Goal: Answer question/provide support: Share knowledge or assist other users

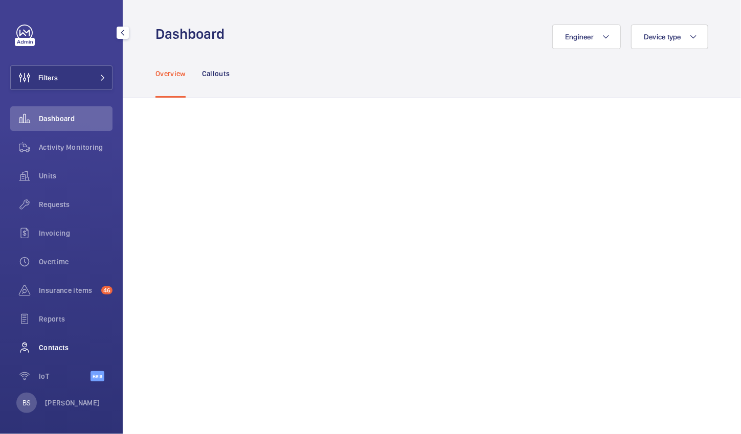
click at [41, 354] on div "Contacts" at bounding box center [61, 347] width 102 height 25
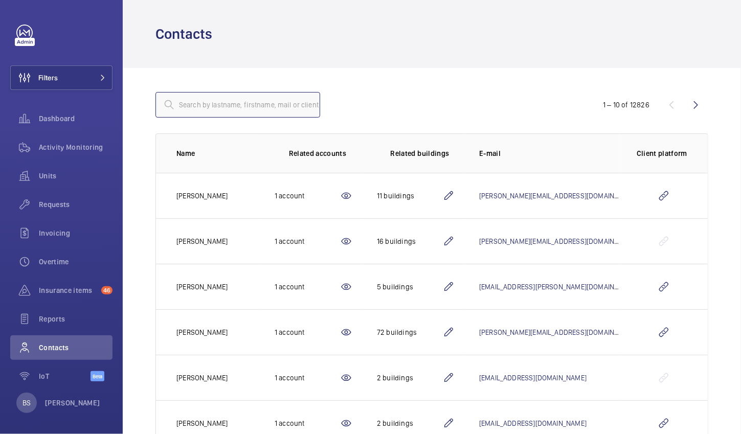
click at [185, 102] on input "text" at bounding box center [237, 105] width 165 height 26
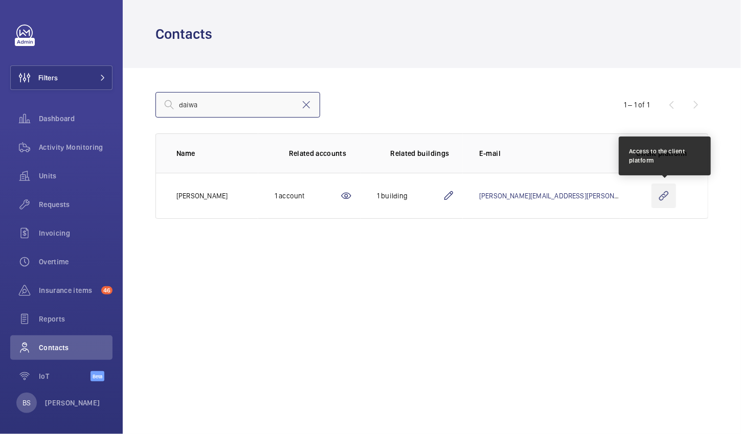
type input "daiwa"
click at [666, 192] on wm-front-icon-button at bounding box center [663, 196] width 25 height 25
